Goal: Task Accomplishment & Management: Manage account settings

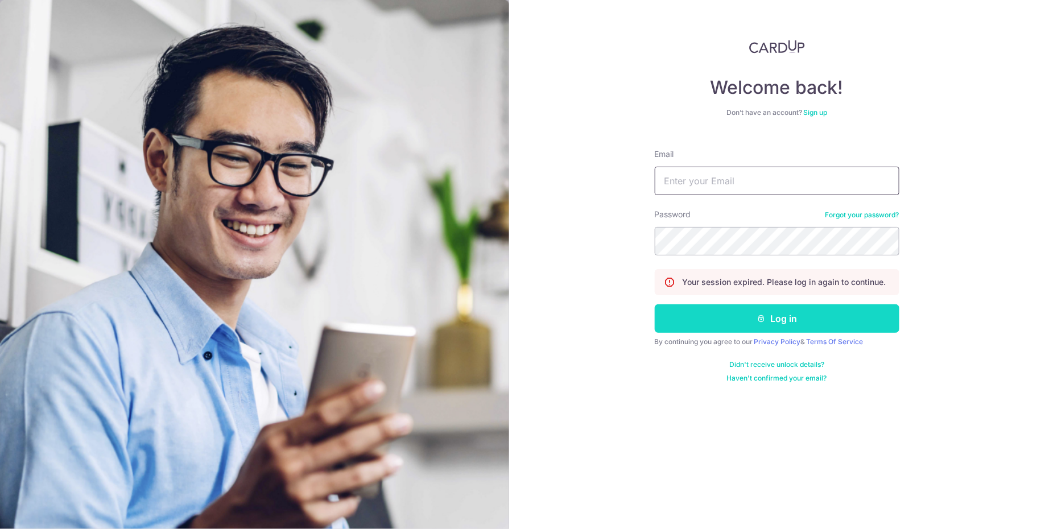
type input "[EMAIL_ADDRESS][DOMAIN_NAME]"
click at [751, 315] on button "Log in" at bounding box center [777, 318] width 245 height 28
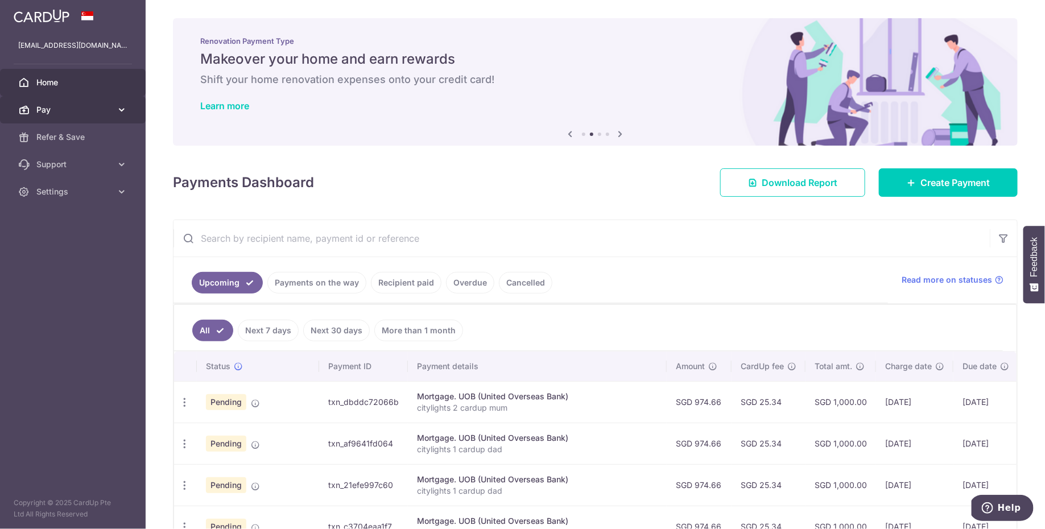
click at [61, 110] on span "Pay" at bounding box center [73, 109] width 75 height 11
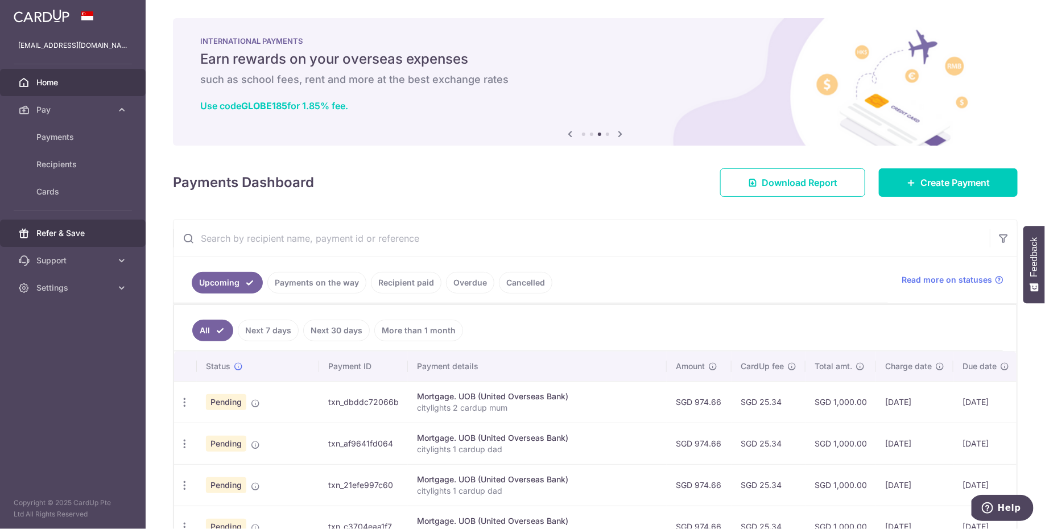
click at [81, 233] on span "Refer & Save" at bounding box center [73, 232] width 75 height 11
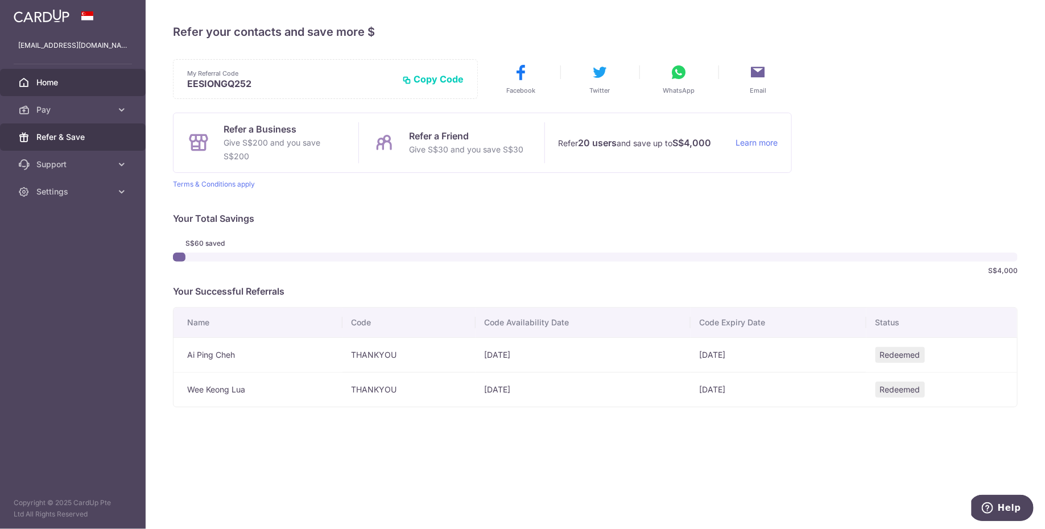
click at [70, 80] on span "Home" at bounding box center [73, 82] width 75 height 11
